Goal: Share content: Share content

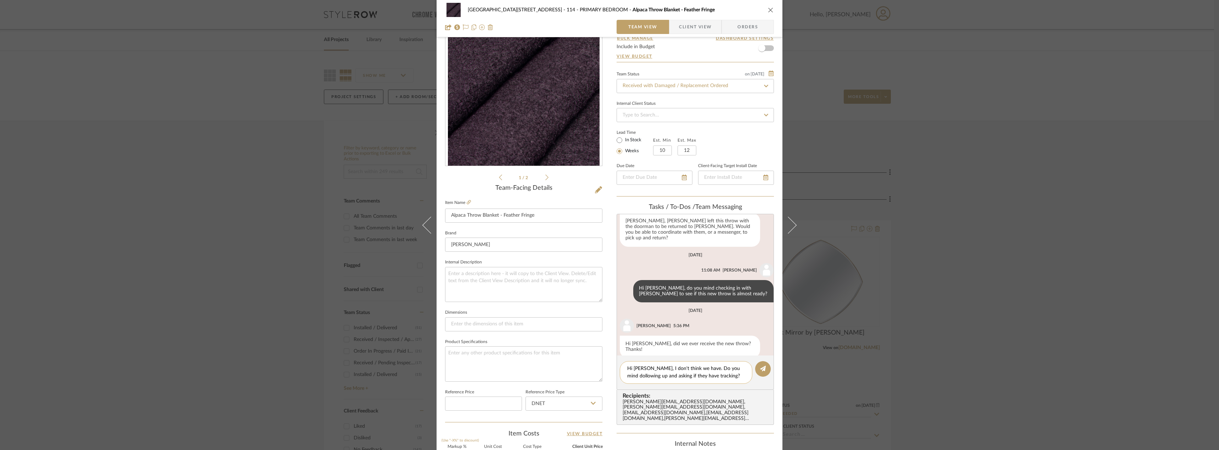
click at [628, 376] on textarea "Hi Anela, I don't think we have. Do you mind dollowing up and asking if they ha…" at bounding box center [686, 372] width 118 height 15
type textarea "Hi Anela, I don't think we have. Do you mind following up and asking if they ha…"
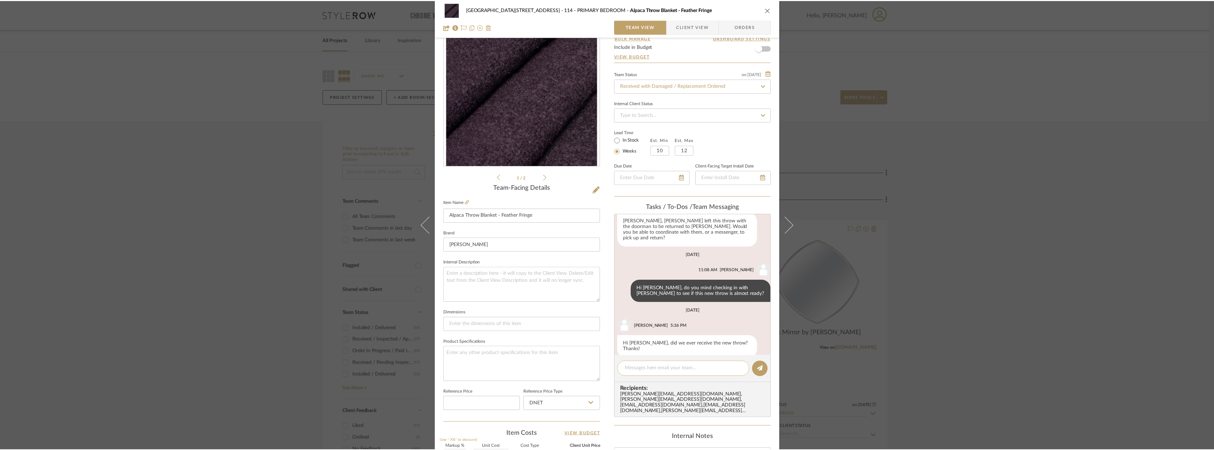
scroll to position [318, 0]
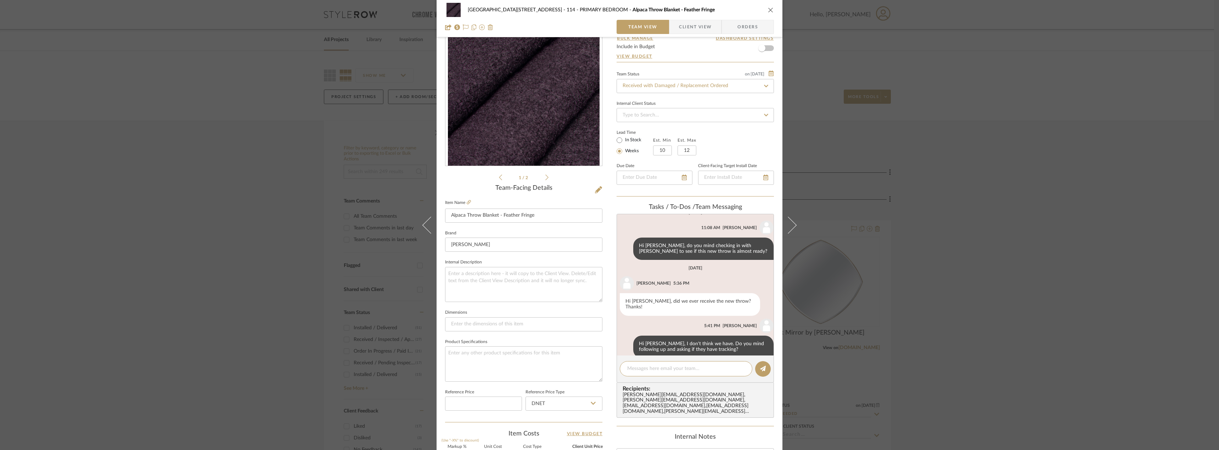
click at [313, 124] on div "24100 - 1175 Park Avenue - Mall 114 - PRIMARY BEDROOM Alpaca Throw Blanket - Fe…" at bounding box center [609, 225] width 1219 height 450
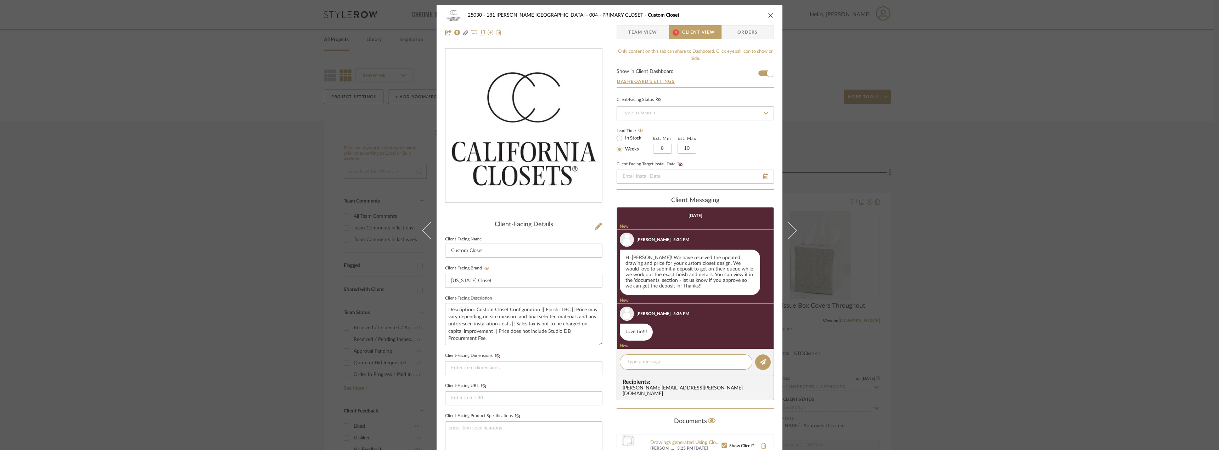
click at [640, 29] on span "Team View" at bounding box center [642, 32] width 29 height 14
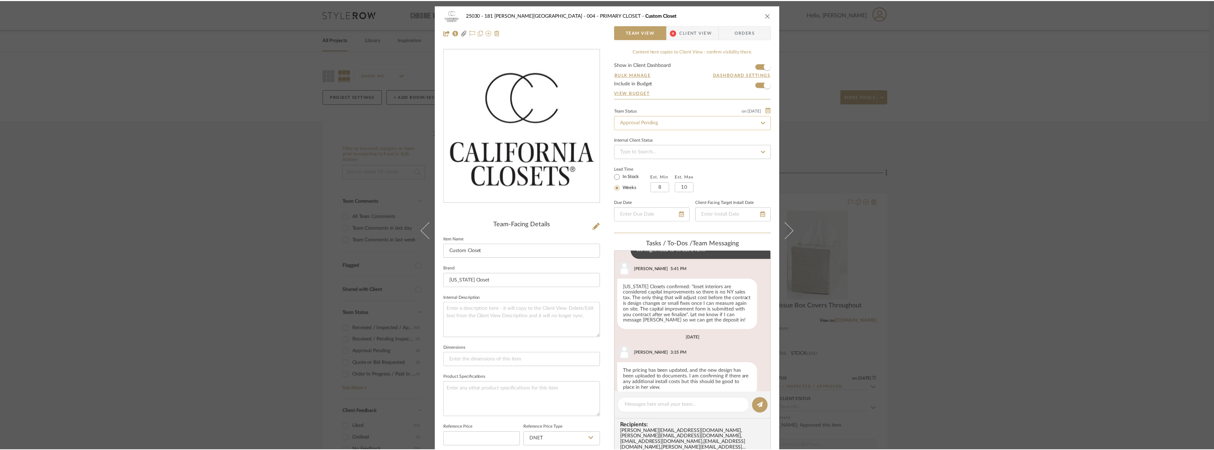
scroll to position [236, 0]
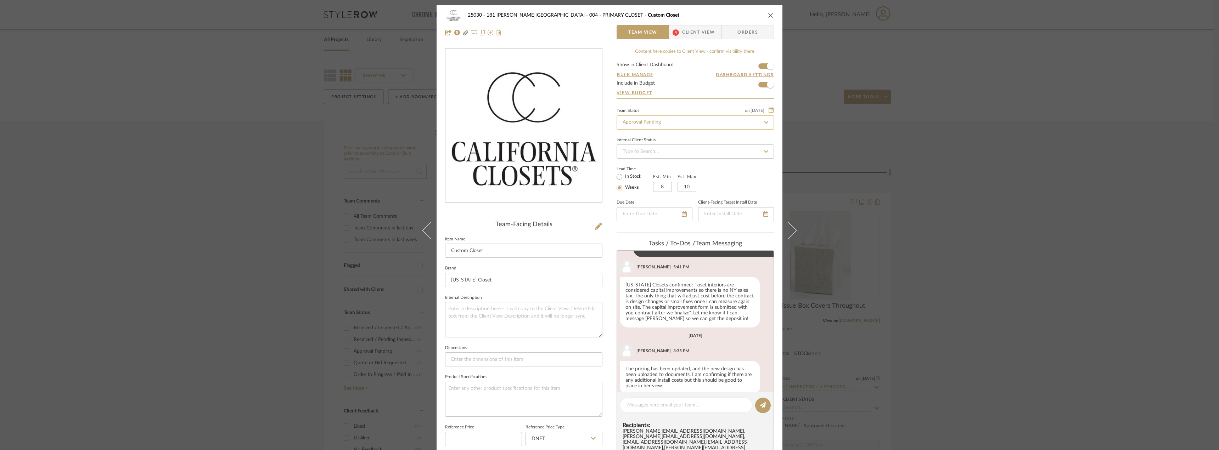
click at [651, 120] on input "Approval Pending" at bounding box center [695, 123] width 157 height 14
click at [672, 196] on span "Need to Order - Client Payment Received" at bounding box center [666, 195] width 90 height 5
type input "Need to Order - Client Payment Received"
click at [1055, 230] on div "25030 - 181 MacDougal - Baribeau 004 - PRIMARY CLOSET Custom Closet Team View 4…" at bounding box center [609, 225] width 1219 height 450
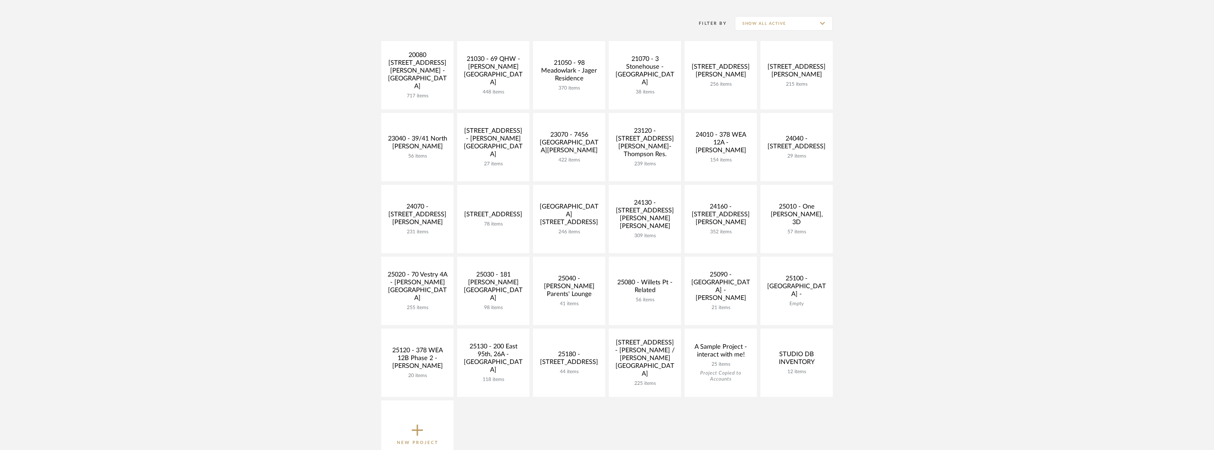
scroll to position [106, 0]
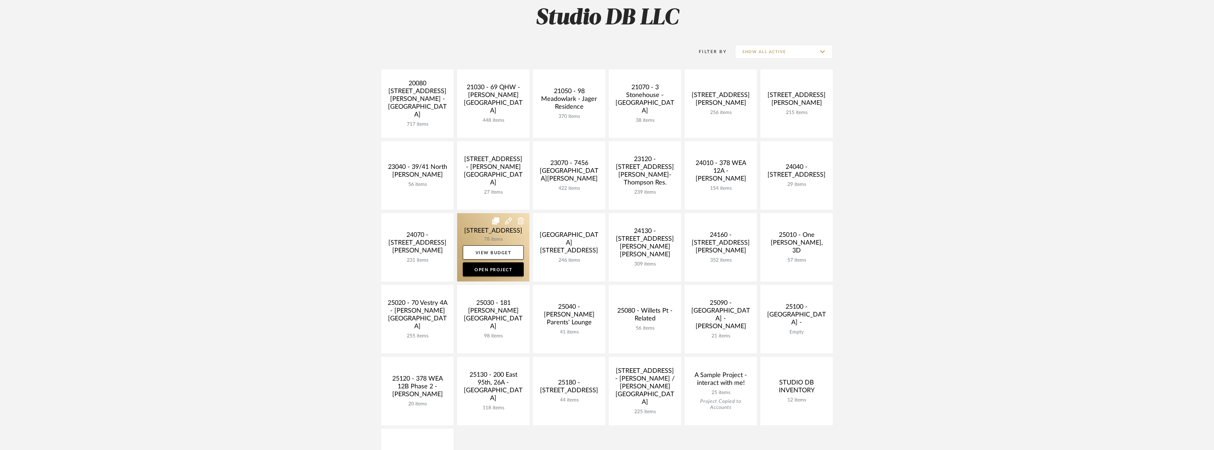
click at [501, 240] on link at bounding box center [493, 247] width 72 height 68
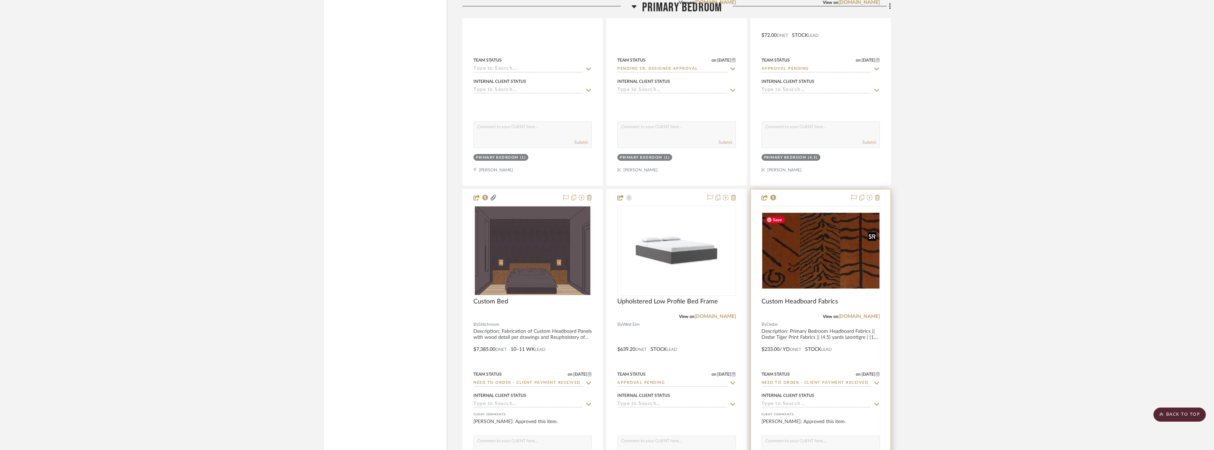
scroll to position [5386, 0]
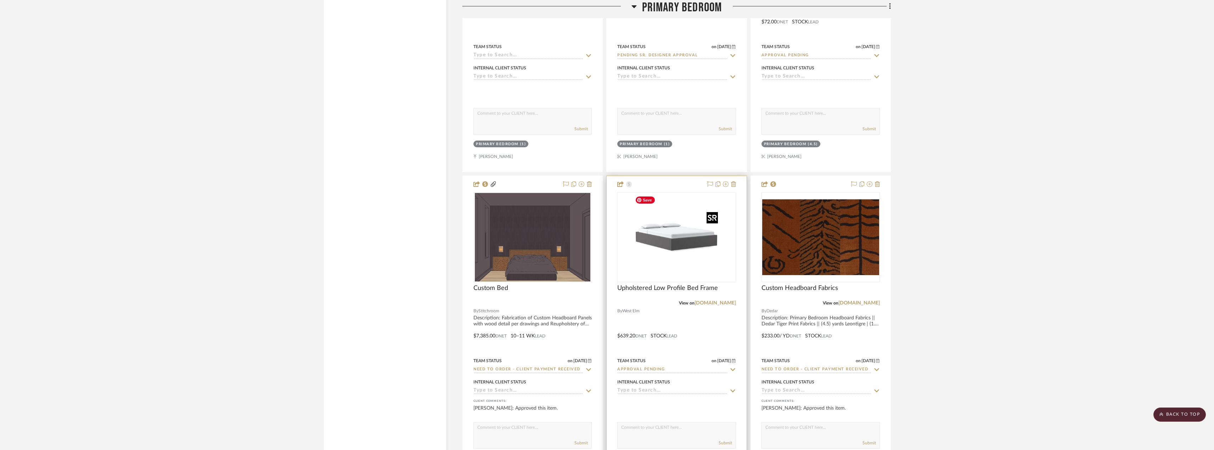
click at [692, 257] on div at bounding box center [676, 237] width 118 height 90
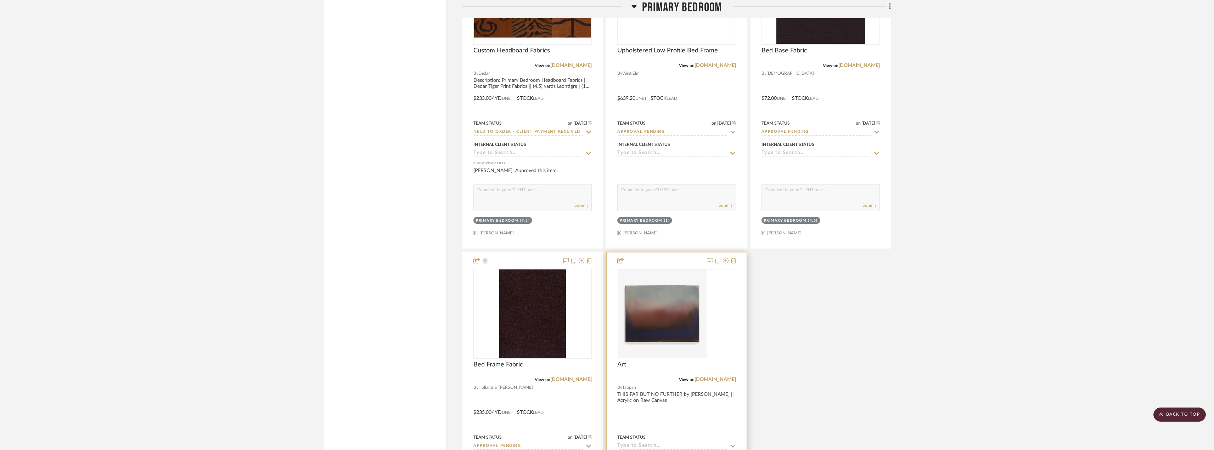
scroll to position [5524, 0]
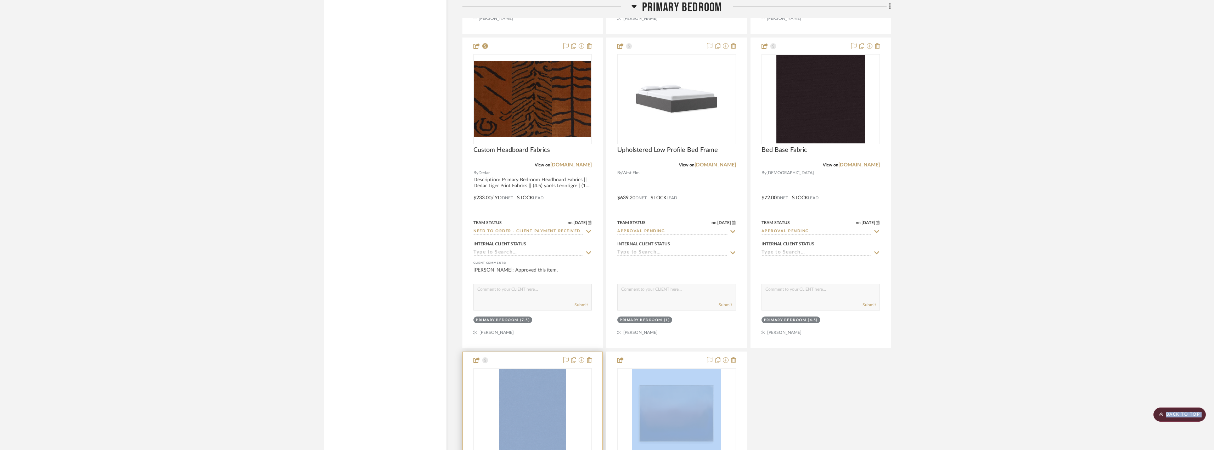
drag, startPoint x: 558, startPoint y: 396, endPoint x: 603, endPoint y: 359, distance: 58.6
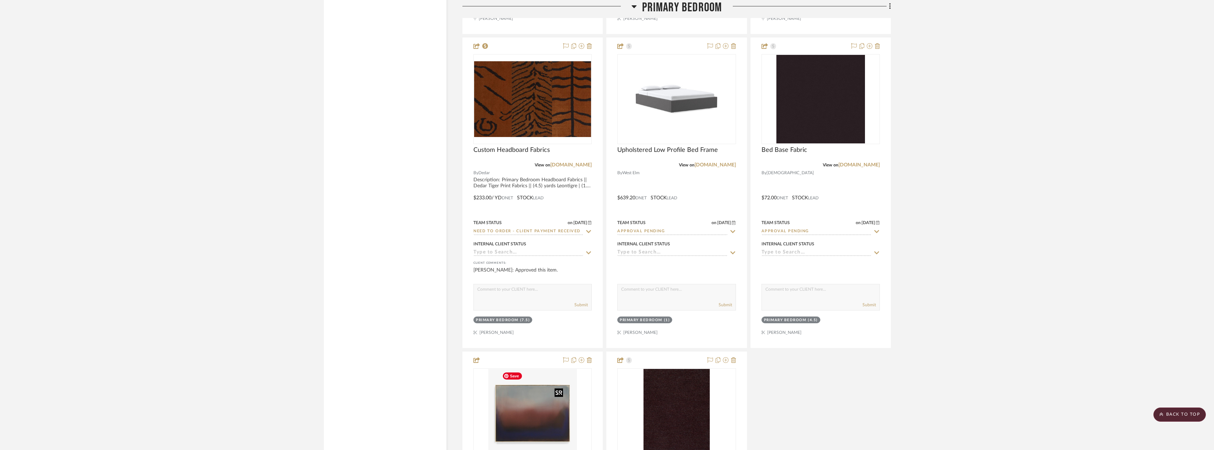
scroll to position [5527, 0]
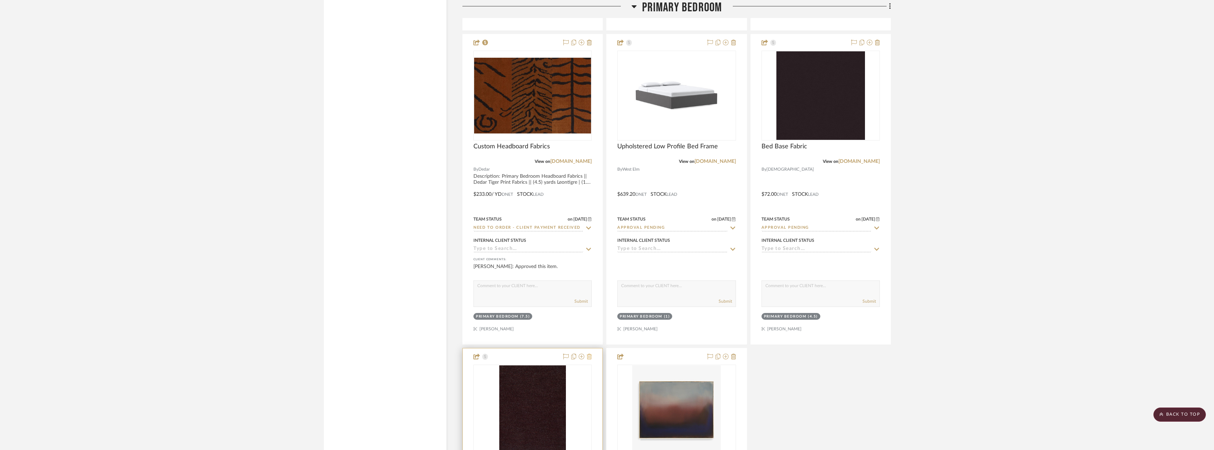
click at [590, 357] on icon at bounding box center [589, 357] width 5 height 6
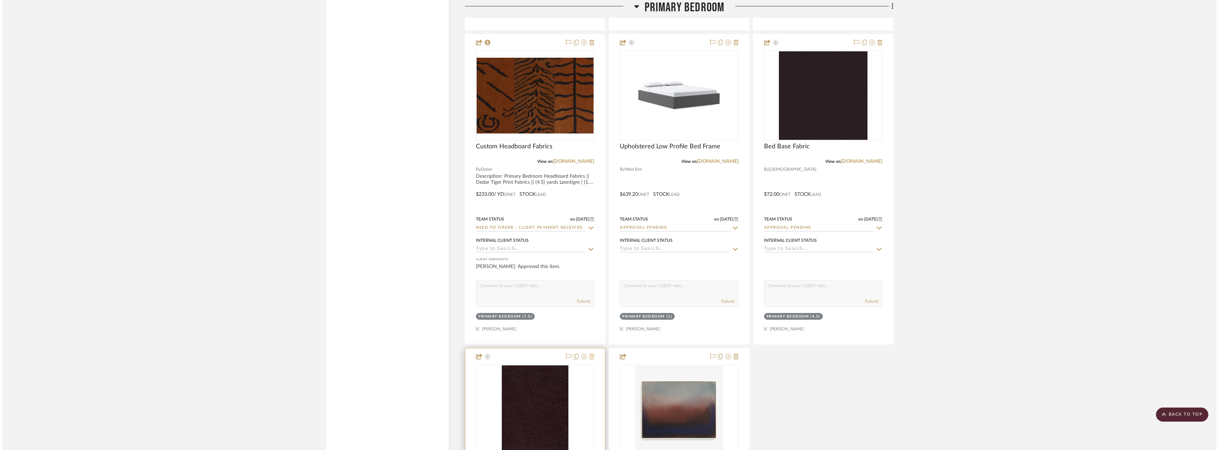
scroll to position [0, 0]
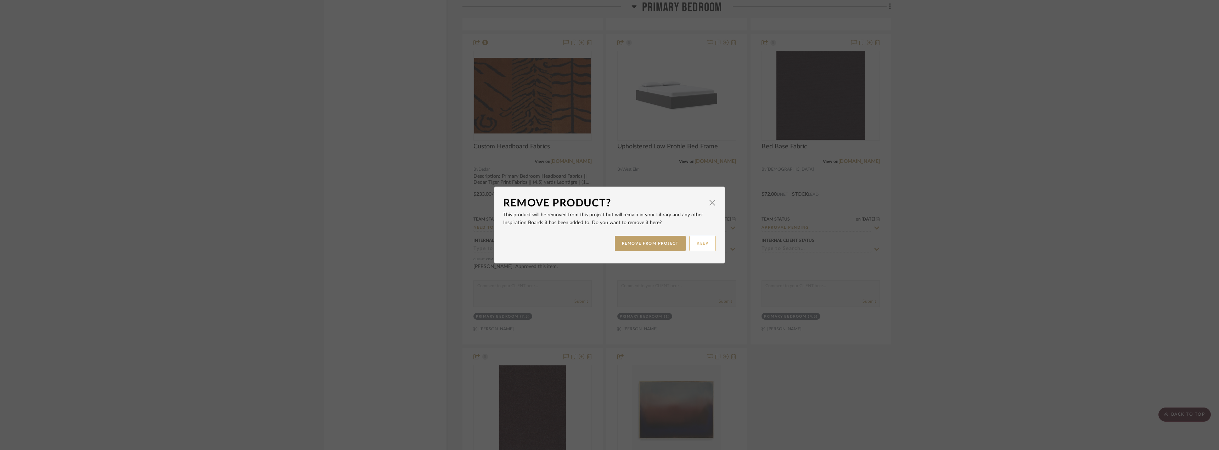
click at [707, 248] on button "KEEP" at bounding box center [702, 243] width 27 height 15
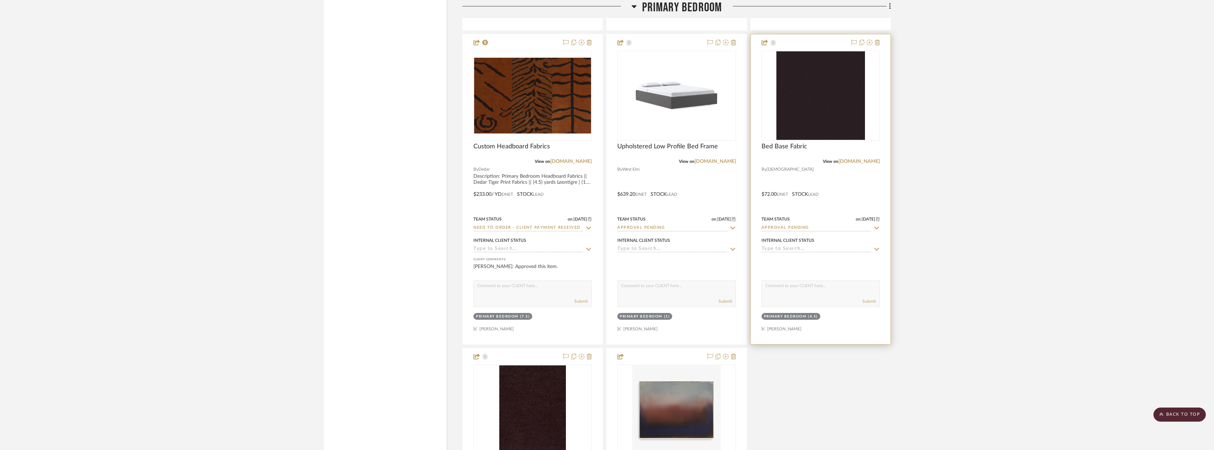
scroll to position [5563, 0]
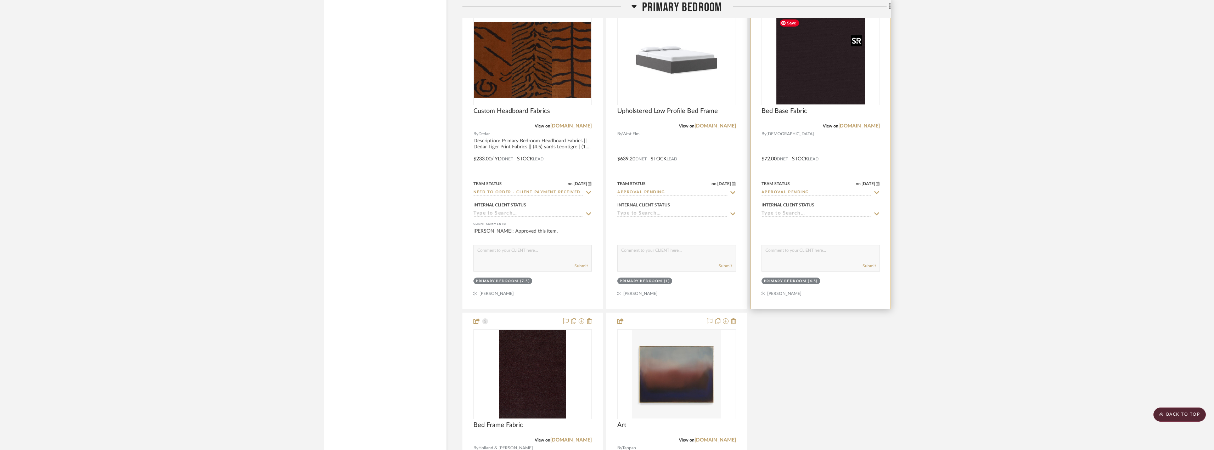
click at [810, 51] on img "0" at bounding box center [820, 60] width 89 height 89
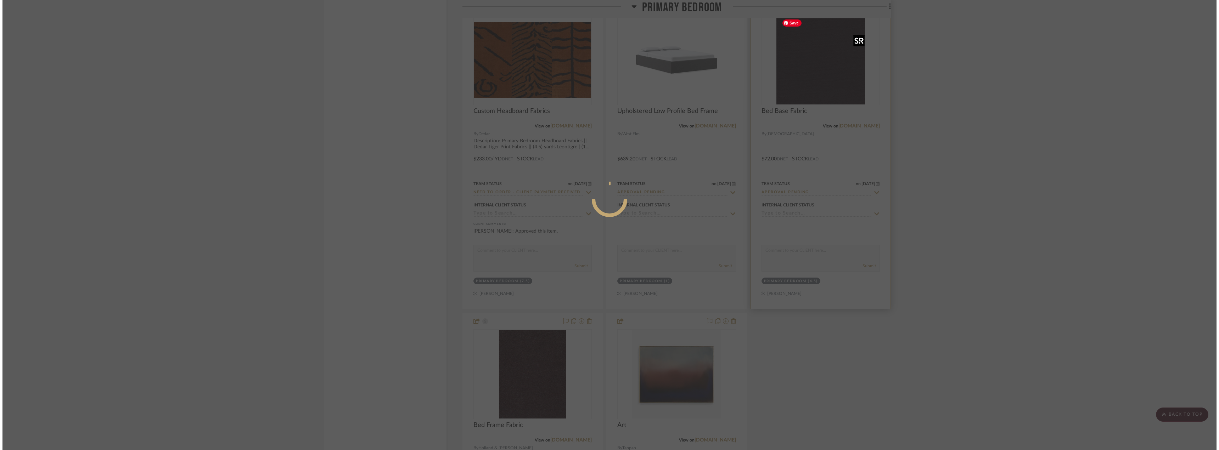
scroll to position [0, 0]
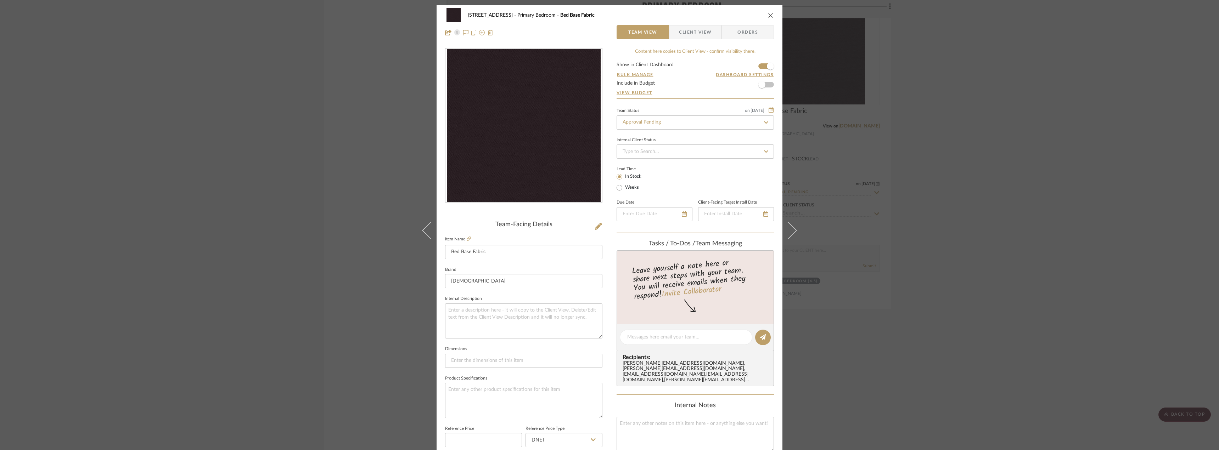
click at [687, 33] on span "Client View" at bounding box center [695, 32] width 33 height 14
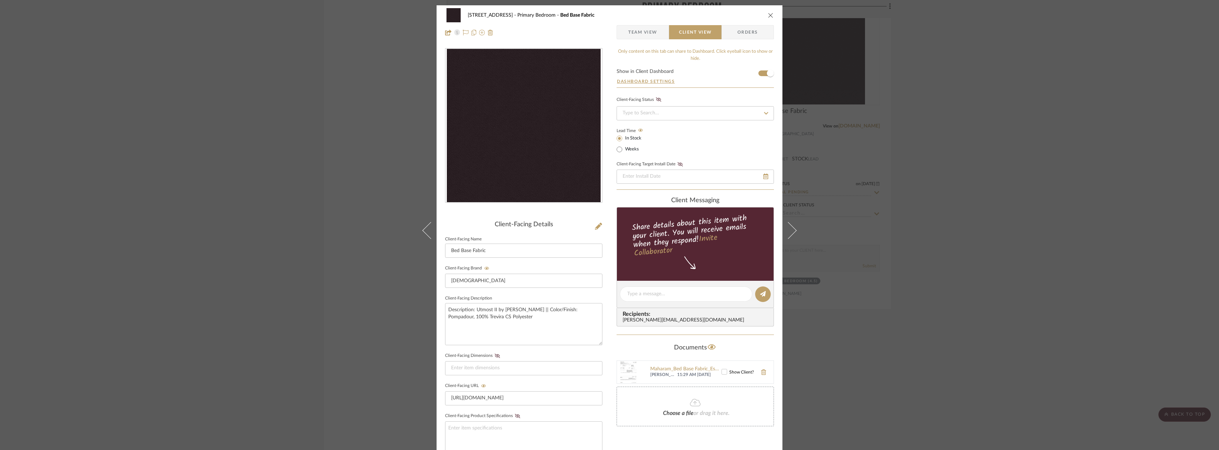
click at [1042, 305] on div "24080 - 323 Pacific Avenue Primary Bedroom Bed Base Fabric Team View Client Vie…" at bounding box center [609, 225] width 1219 height 450
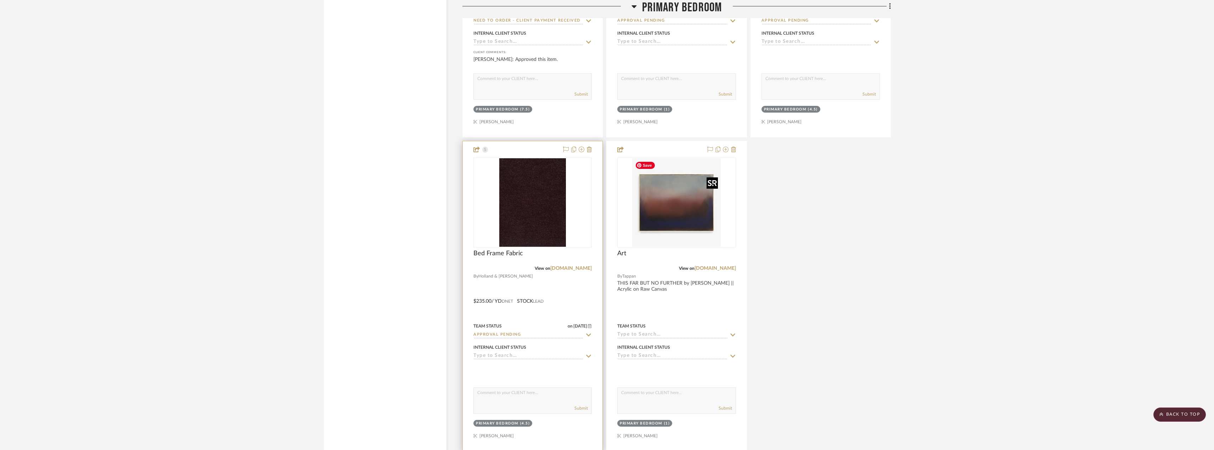
scroll to position [5669, 0]
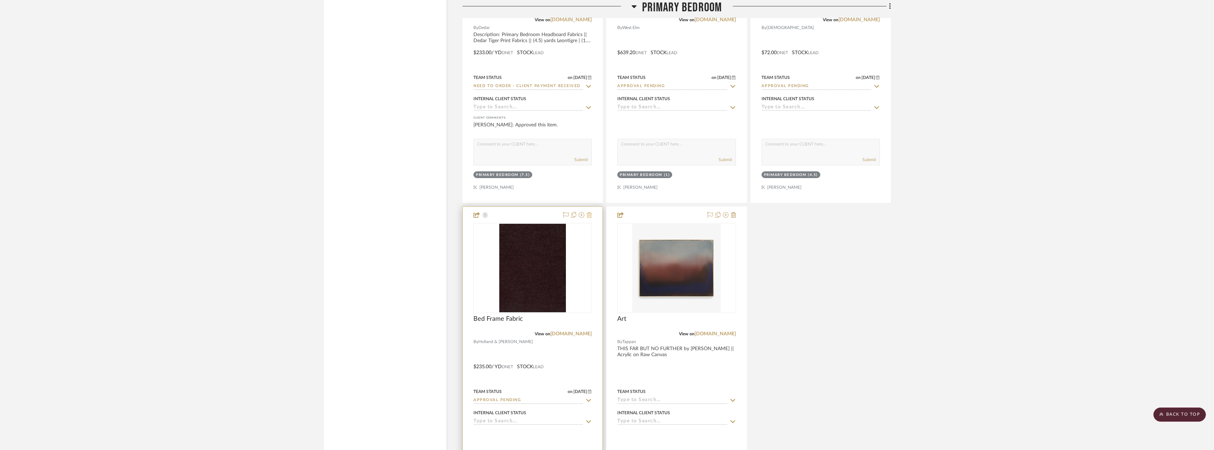
click at [591, 215] on icon at bounding box center [589, 215] width 5 height 6
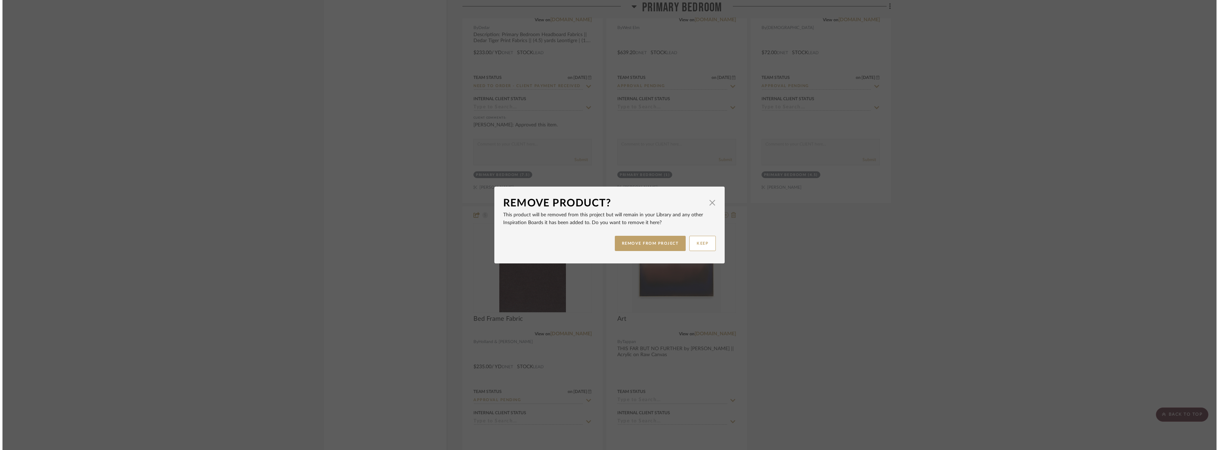
scroll to position [0, 0]
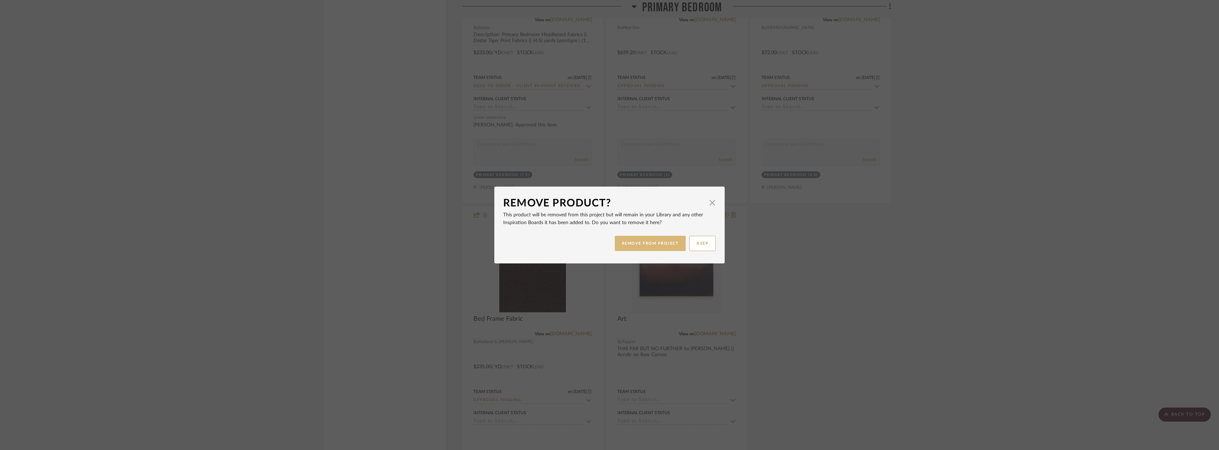
click at [645, 245] on button "REMOVE FROM PROJECT" at bounding box center [650, 243] width 71 height 15
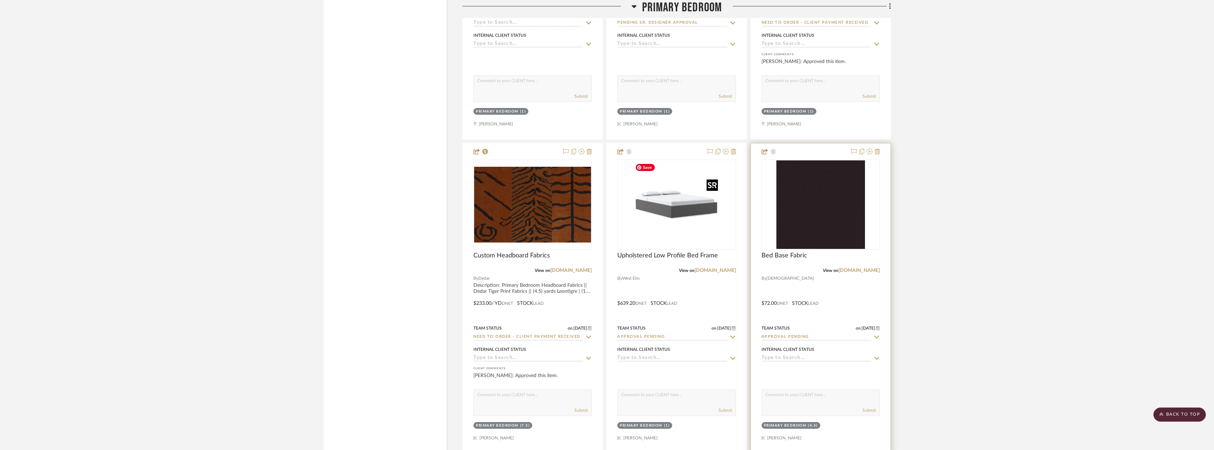
scroll to position [5492, 0]
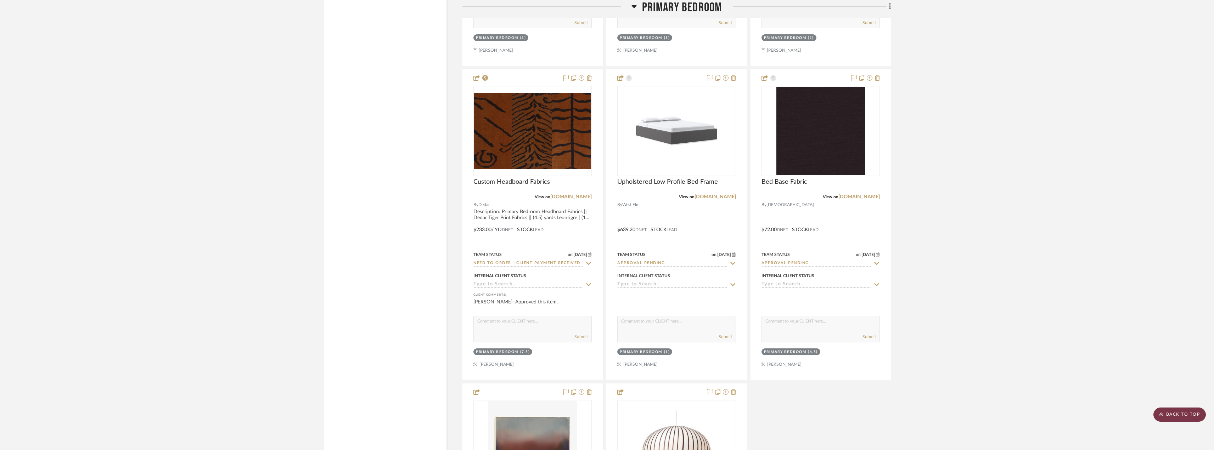
click at [1181, 414] on scroll-to-top-button "BACK TO TOP" at bounding box center [1179, 415] width 52 height 14
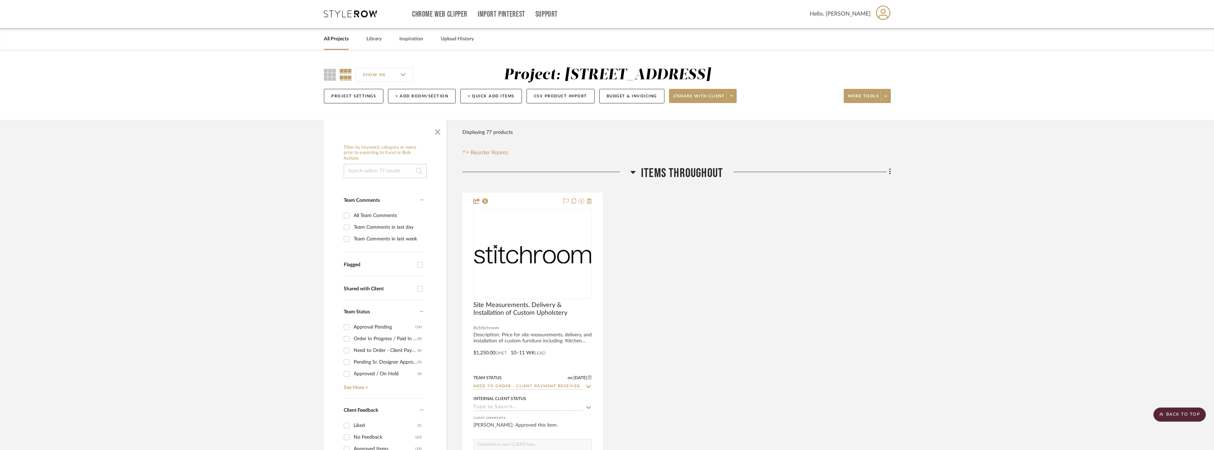
scroll to position [0, 0]
click at [730, 97] on span at bounding box center [731, 96] width 10 height 11
click at [705, 135] on span "Generate URL to Share" at bounding box center [705, 134] width 61 height 6
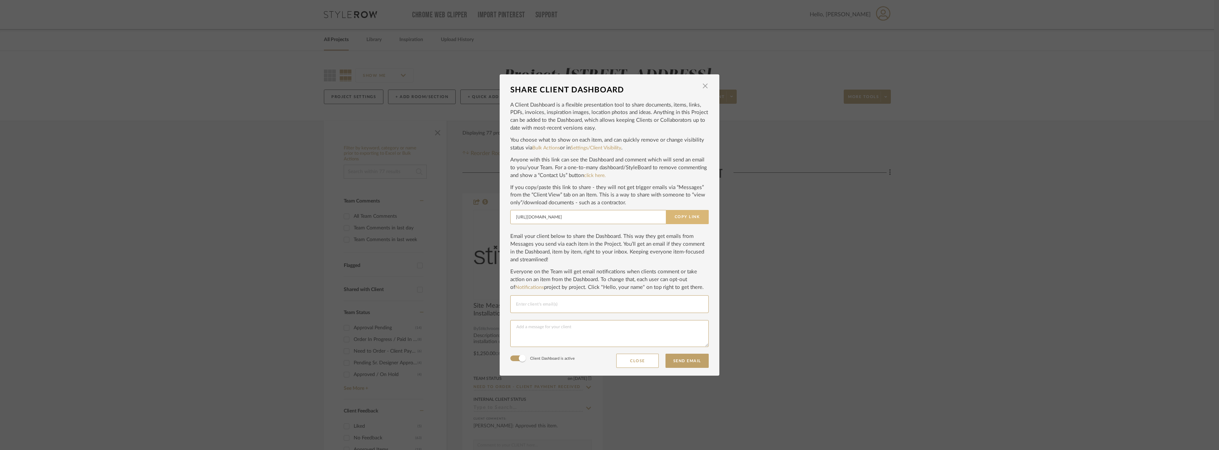
click at [691, 217] on button "Copy Link" at bounding box center [687, 217] width 43 height 14
click at [809, 237] on div "SHARE CLIENT DASHBOARD × A Client Dashboard is a flexible presentation tool to …" at bounding box center [609, 225] width 1219 height 450
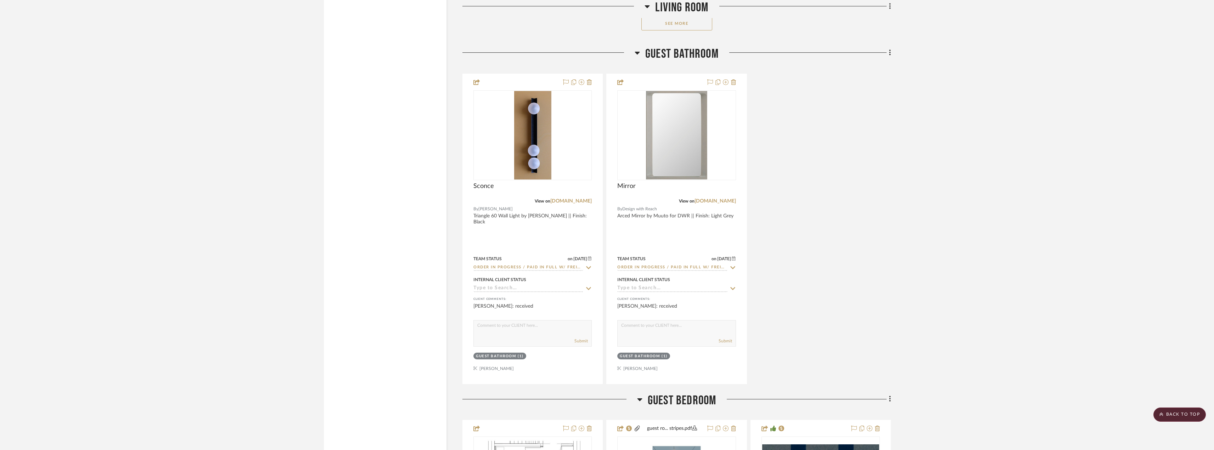
scroll to position [3827, 0]
